Goal: Information Seeking & Learning: Learn about a topic

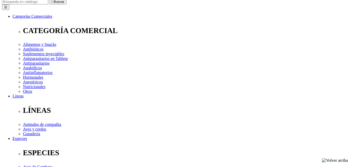
scroll to position [52, 0]
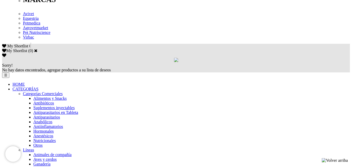
scroll to position [313, 0]
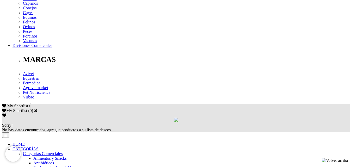
scroll to position [235, 0]
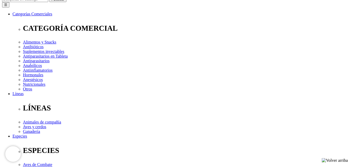
scroll to position [78, 0]
